Goal: Register for event/course

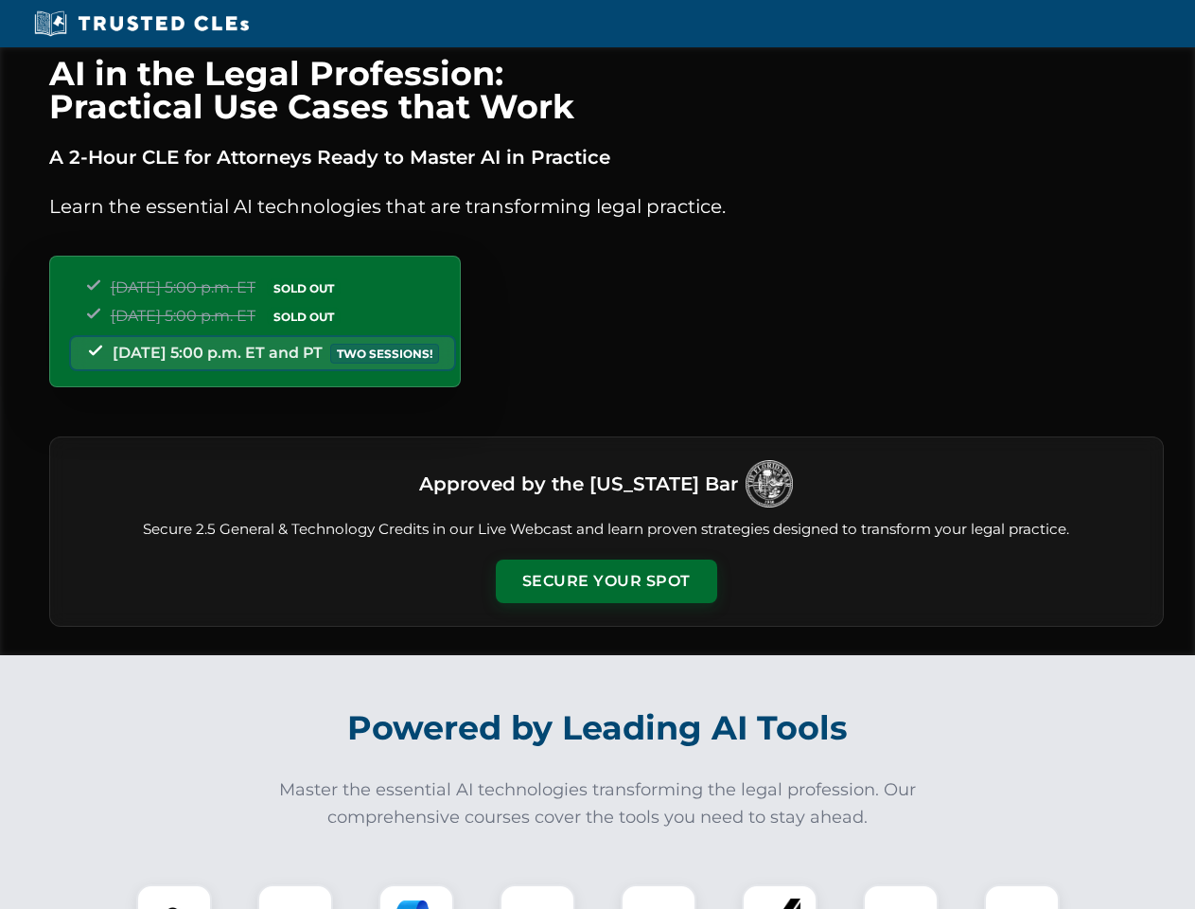
click at [606, 581] on button "Secure Your Spot" at bounding box center [606, 581] width 221 height 44
click at [174, 896] on img at bounding box center [174, 921] width 55 height 55
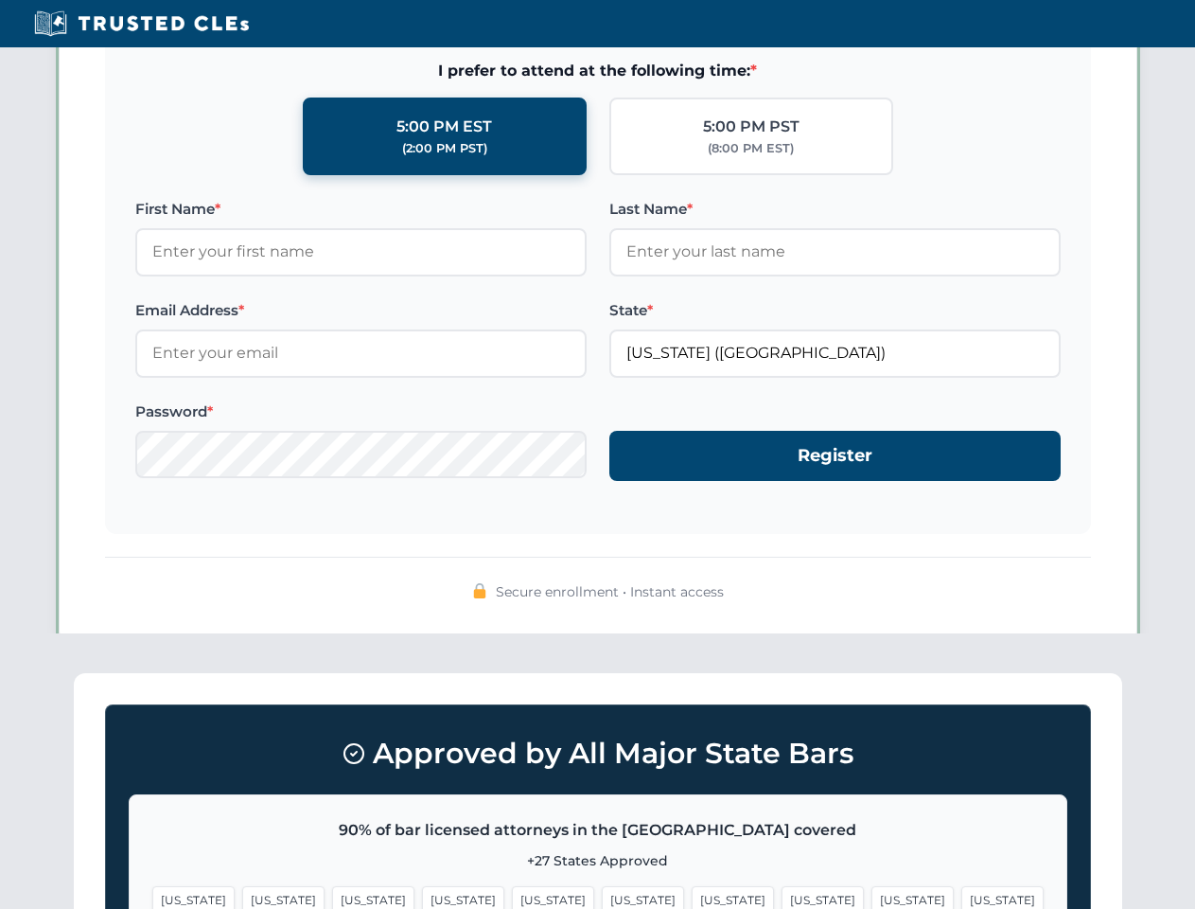
click at [692, 896] on span "[US_STATE]" at bounding box center [733, 899] width 82 height 27
click at [872, 896] on span "[US_STATE]" at bounding box center [913, 899] width 82 height 27
